Goal: Check status: Check status

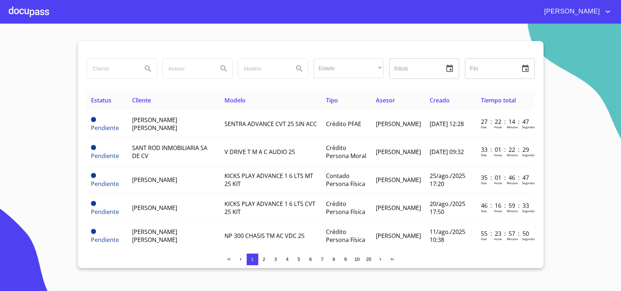
click at [133, 74] on input "search" at bounding box center [111, 69] width 49 height 20
click at [44, 18] on div at bounding box center [29, 11] width 40 height 23
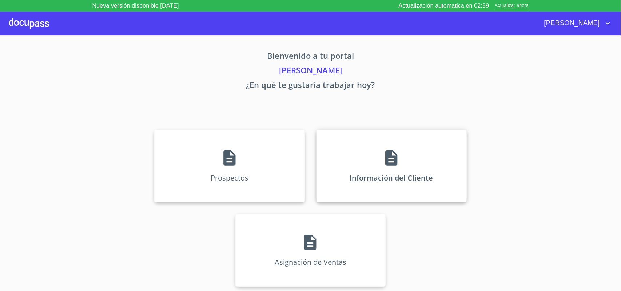
click at [388, 176] on p "Información del Cliente" at bounding box center [391, 178] width 83 height 10
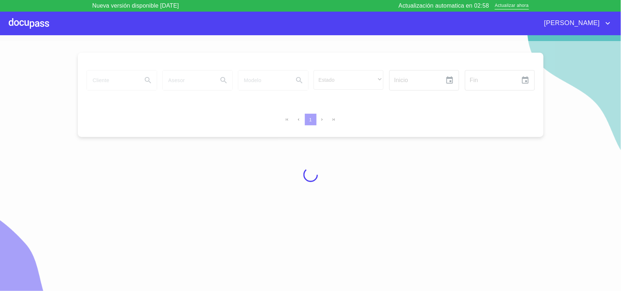
click at [98, 73] on div at bounding box center [310, 175] width 621 height 268
click at [119, 84] on div at bounding box center [310, 175] width 621 height 268
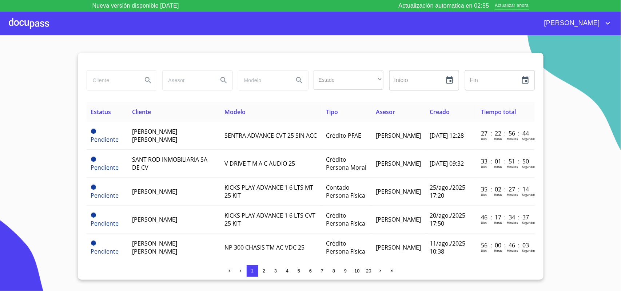
click at [116, 84] on input "search" at bounding box center [111, 81] width 49 height 20
type input "[PERSON_NAME]"
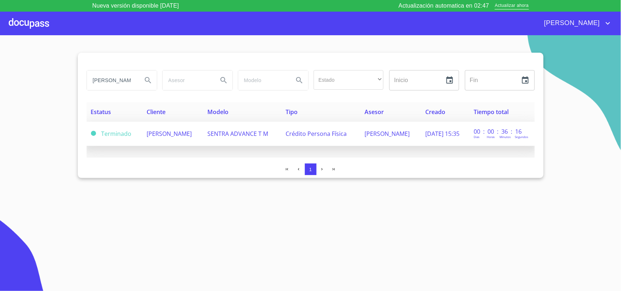
click at [199, 128] on td "[PERSON_NAME]" at bounding box center [172, 134] width 61 height 24
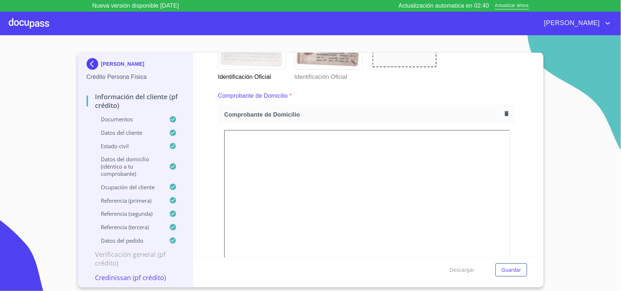
scroll to position [182, 0]
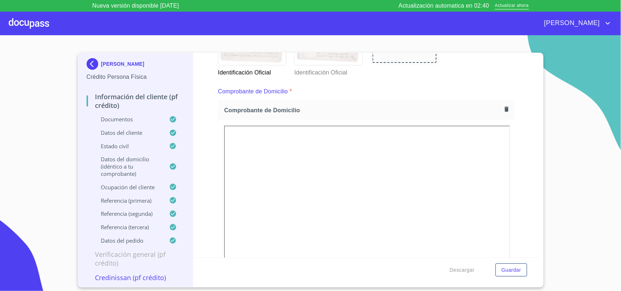
click at [341, 65] on div at bounding box center [329, 40] width 68 height 50
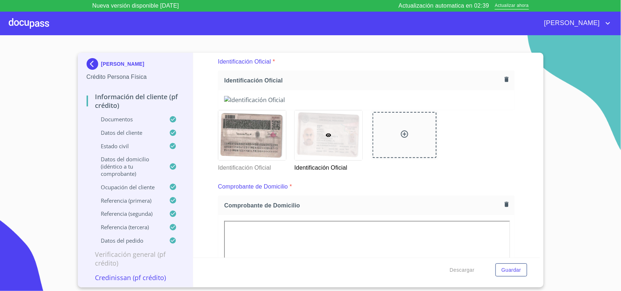
scroll to position [17, 0]
